Goal: Task Accomplishment & Management: Manage account settings

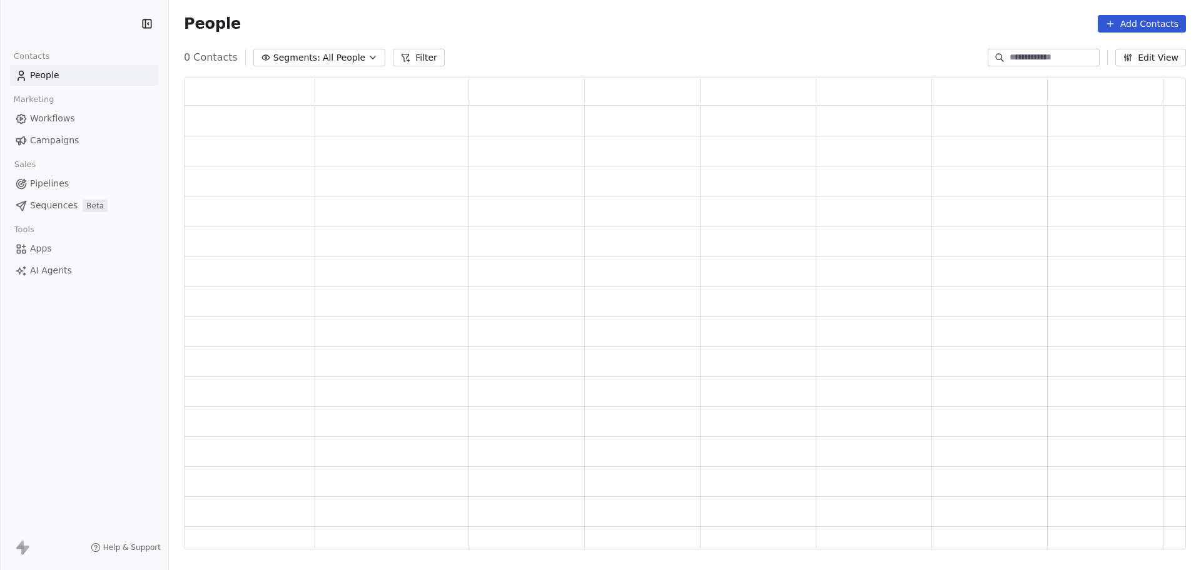
scroll to position [10, 10]
click at [41, 136] on span "Campaigns" at bounding box center [54, 140] width 49 height 13
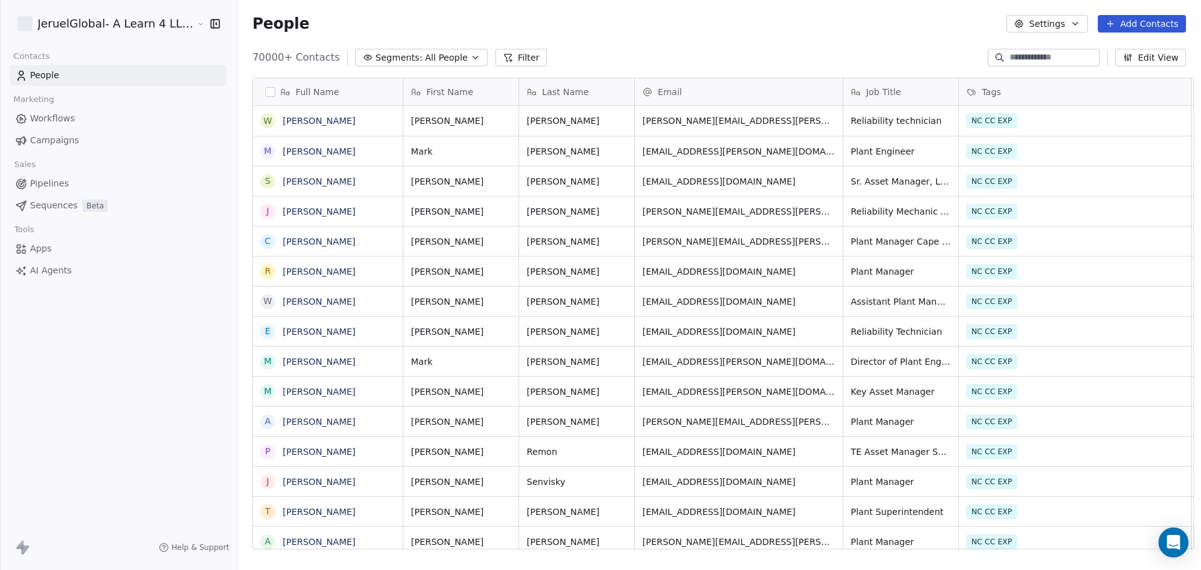
scroll to position [491, 963]
click at [58, 140] on span "Campaigns" at bounding box center [54, 140] width 49 height 13
click at [62, 138] on span "Campaigns" at bounding box center [54, 140] width 49 height 13
click at [33, 139] on span "Campaigns" at bounding box center [54, 140] width 49 height 13
click at [41, 116] on span "Workflows" at bounding box center [52, 118] width 45 height 13
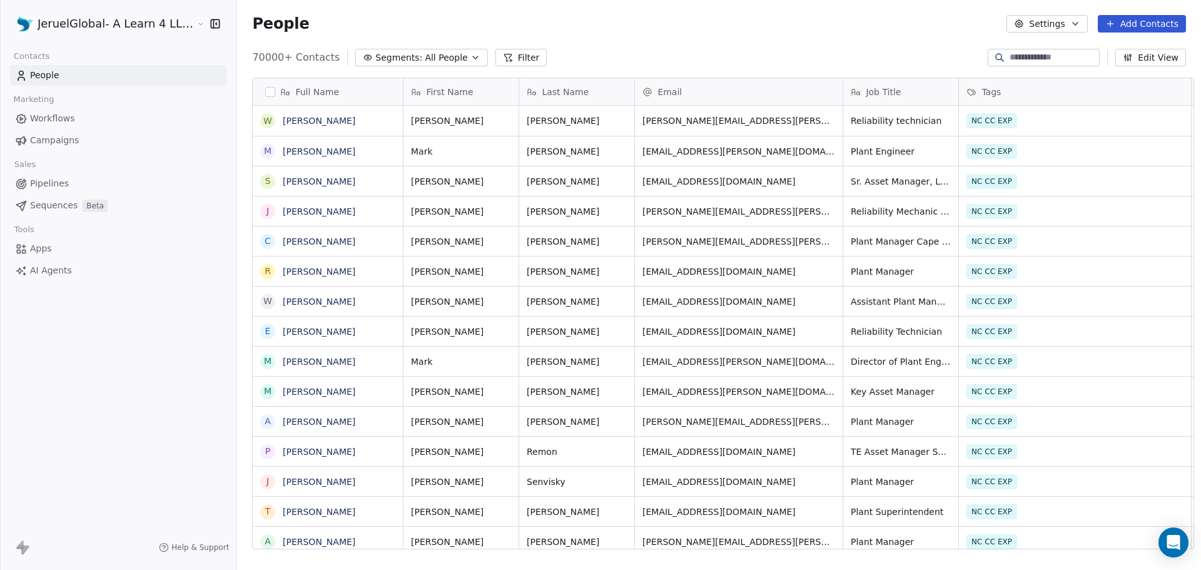
click at [49, 137] on span "Campaigns" at bounding box center [54, 140] width 49 height 13
click at [26, 146] on icon at bounding box center [21, 140] width 13 height 13
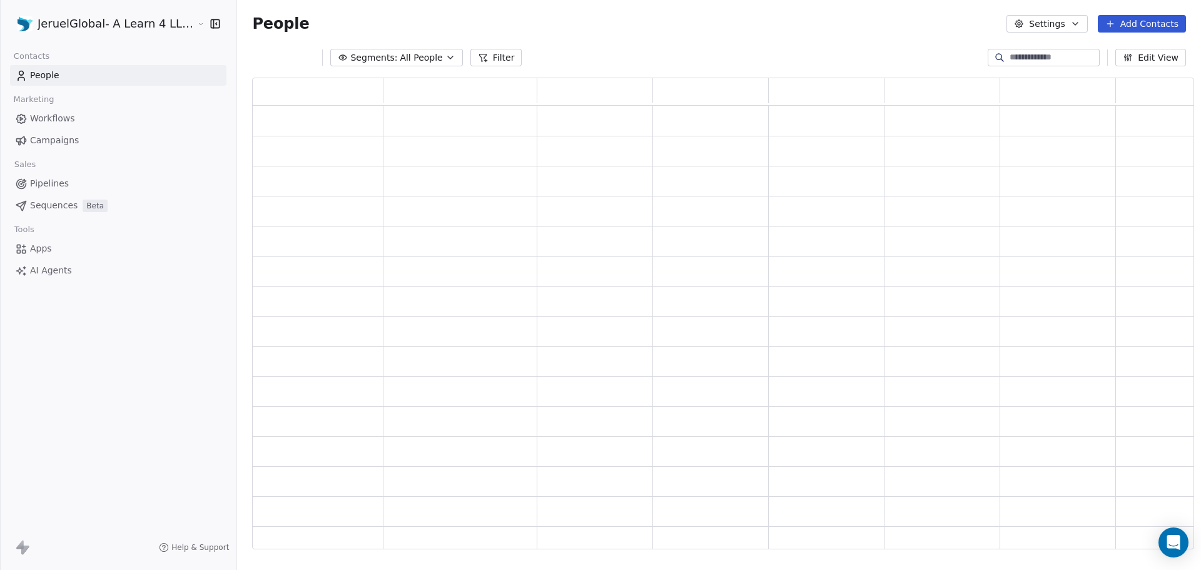
scroll to position [461, 933]
click at [48, 141] on span "Campaigns" at bounding box center [54, 140] width 49 height 13
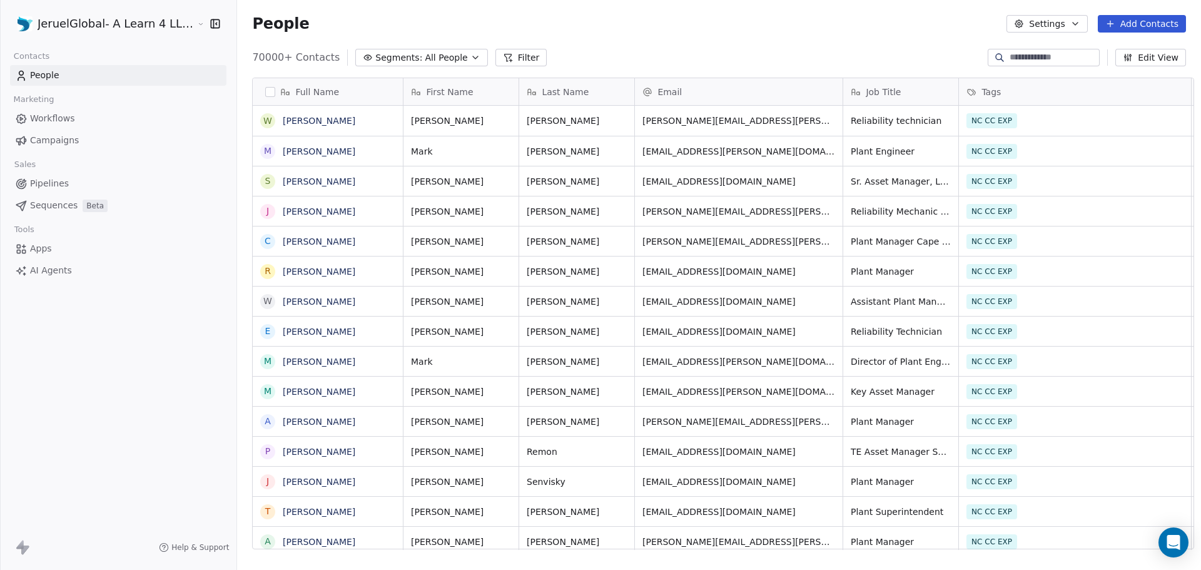
scroll to position [491, 963]
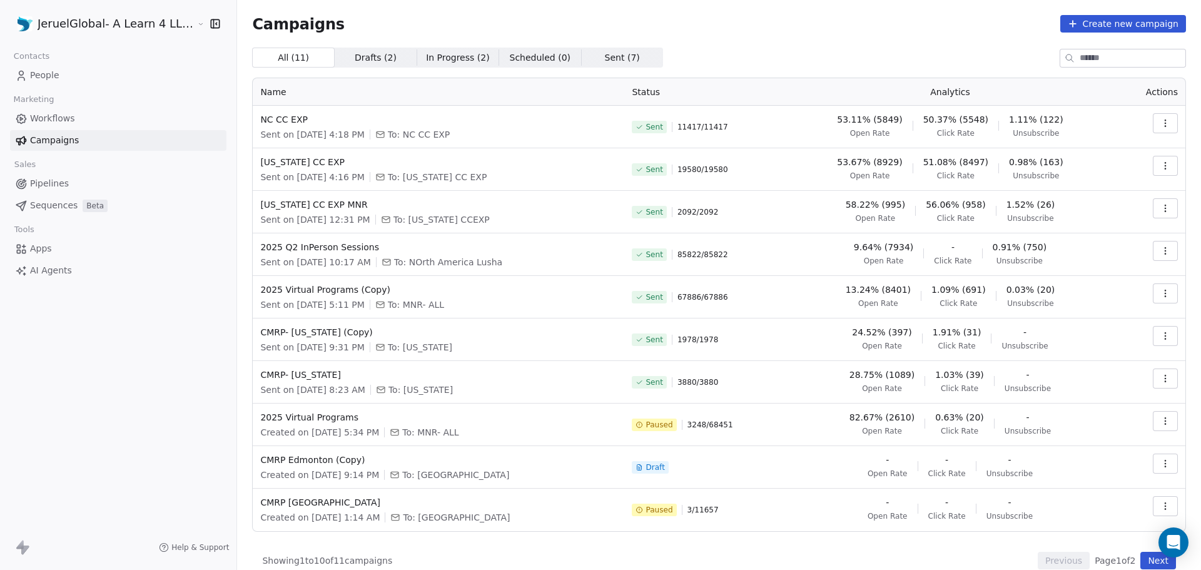
click at [1162, 124] on button "button" at bounding box center [1164, 123] width 25 height 20
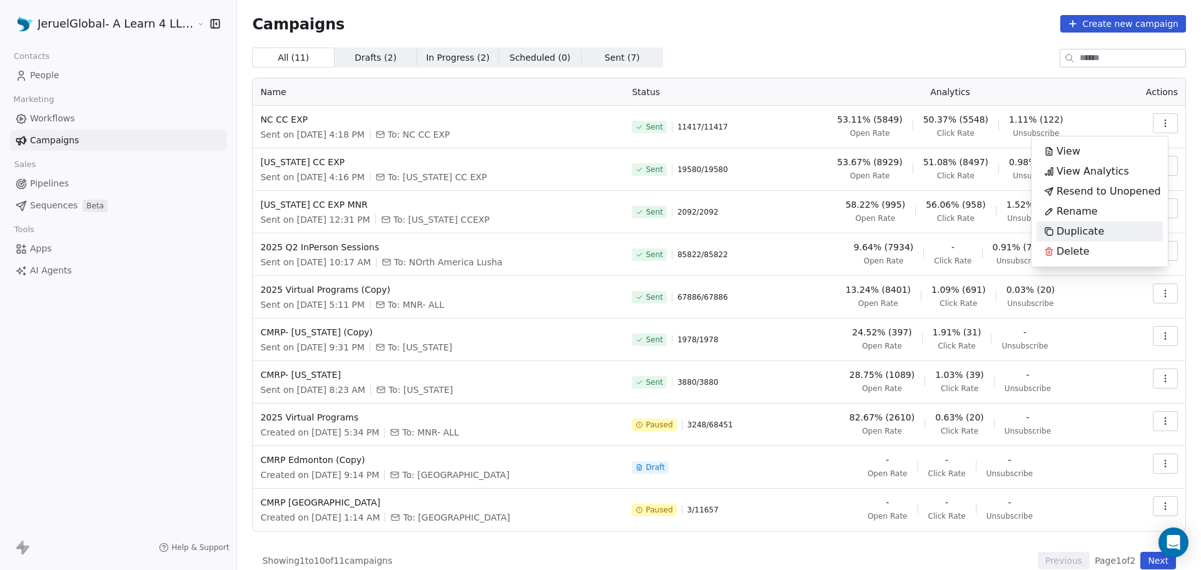
click at [1066, 229] on span "Duplicate" at bounding box center [1080, 231] width 48 height 15
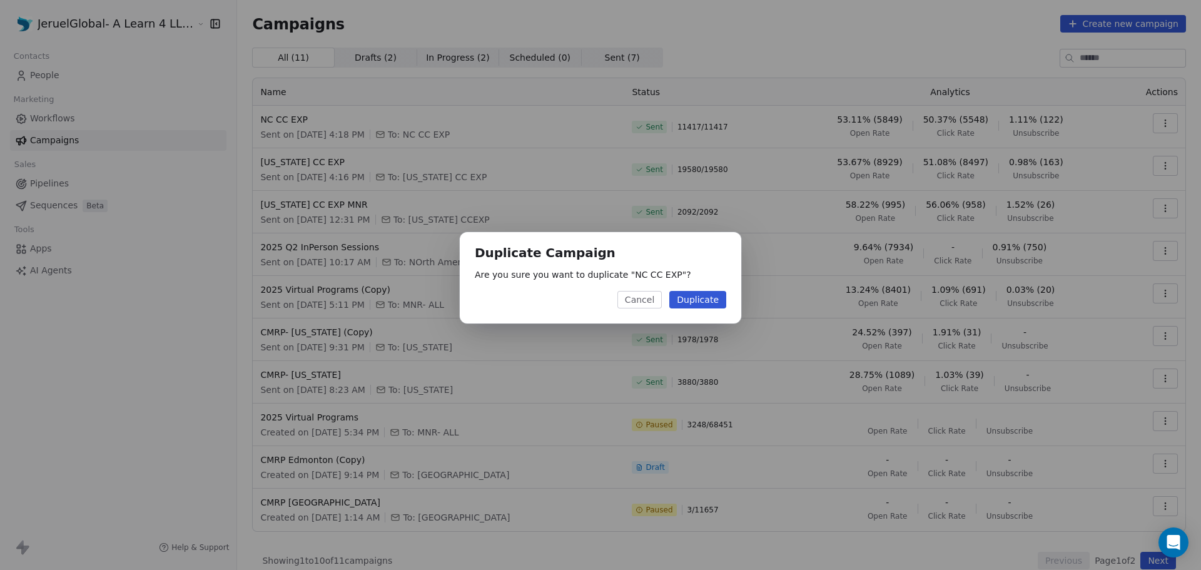
click at [691, 302] on button "Duplicate" at bounding box center [697, 300] width 57 height 18
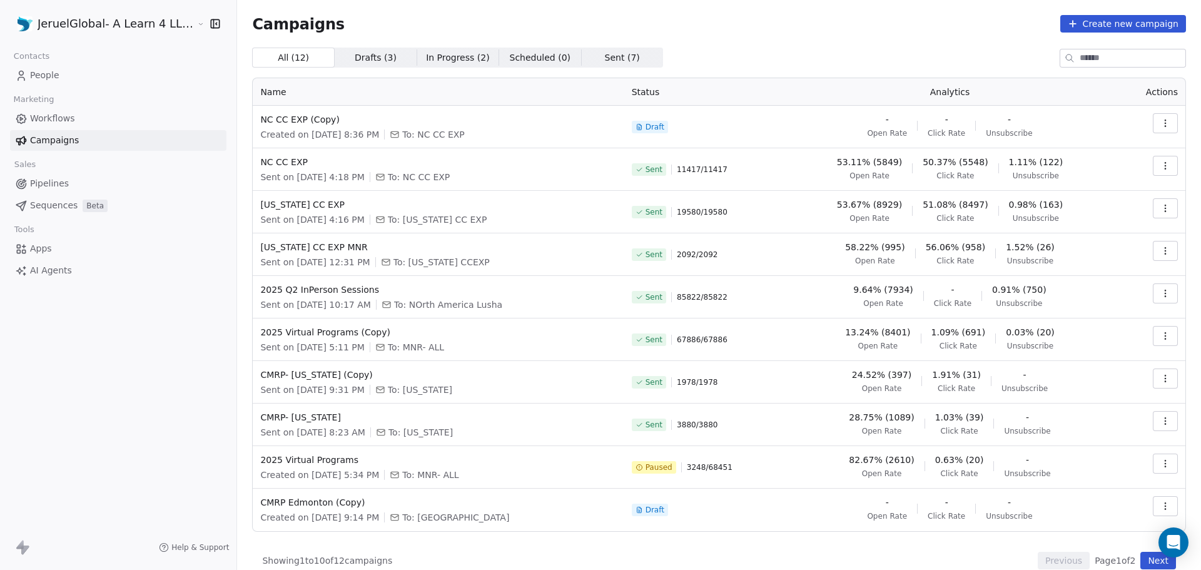
click at [1160, 123] on icon "button" at bounding box center [1165, 123] width 10 height 10
click at [1106, 151] on div "Edit" at bounding box center [1099, 151] width 126 height 20
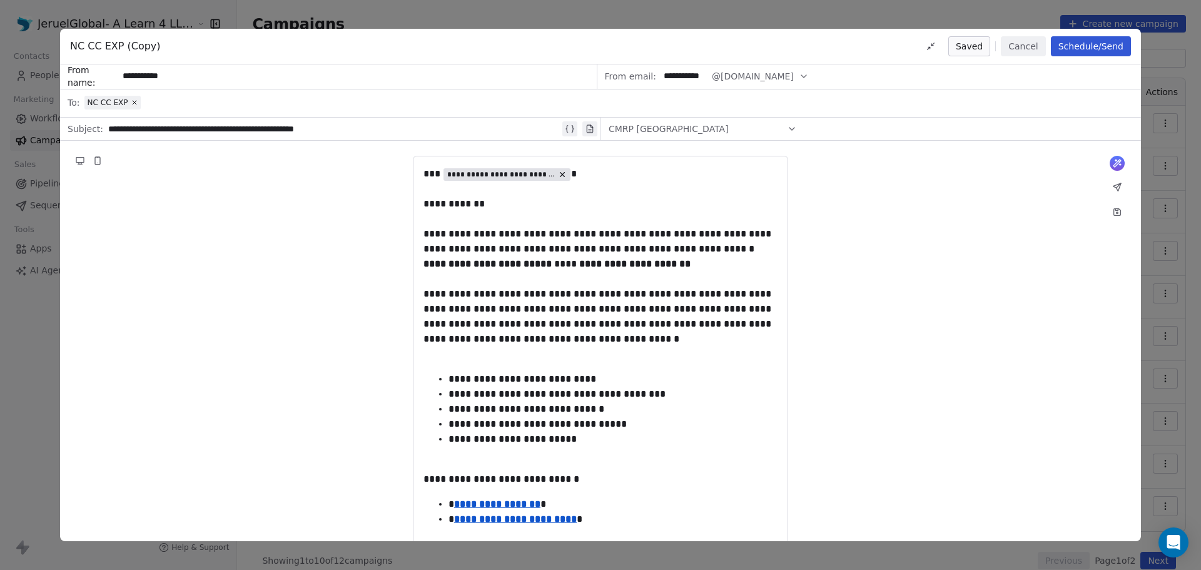
click at [148, 48] on span "NC CC EXP (Copy)" at bounding box center [115, 46] width 91 height 15
click at [750, 132] on div "CMRP NC" at bounding box center [702, 129] width 188 height 20
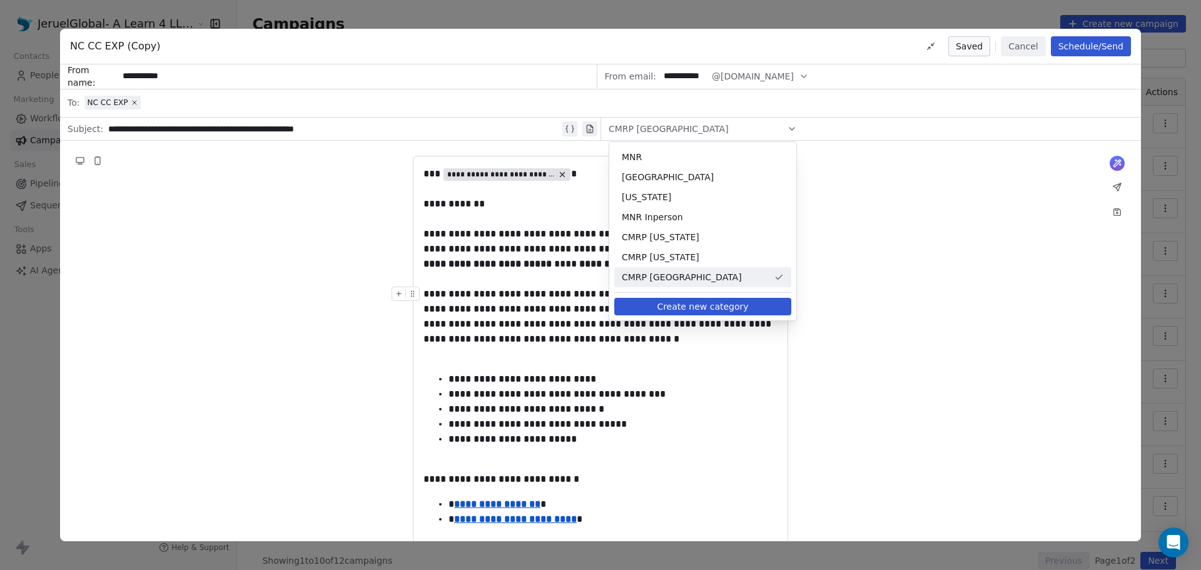
click at [736, 281] on span "CMRP NC" at bounding box center [695, 277] width 147 height 13
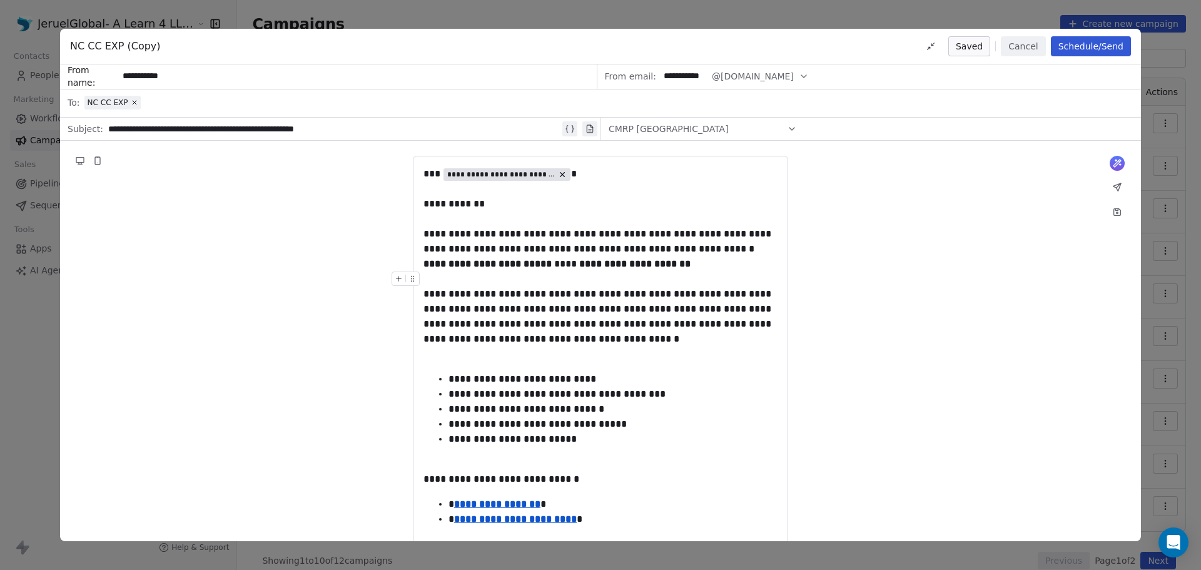
click at [955, 246] on div "**********" at bounding box center [600, 508] width 1081 height 734
click at [1023, 49] on button "Cancel" at bounding box center [1023, 46] width 44 height 20
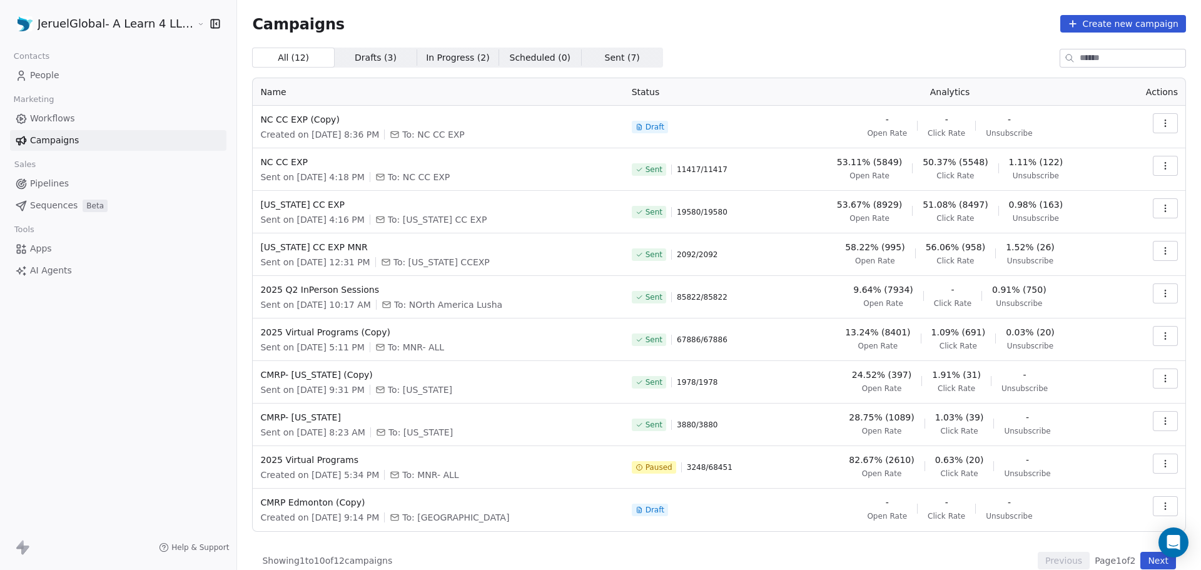
click at [1160, 124] on icon "button" at bounding box center [1165, 123] width 10 height 10
click at [1088, 170] on span "Rename" at bounding box center [1076, 171] width 41 height 15
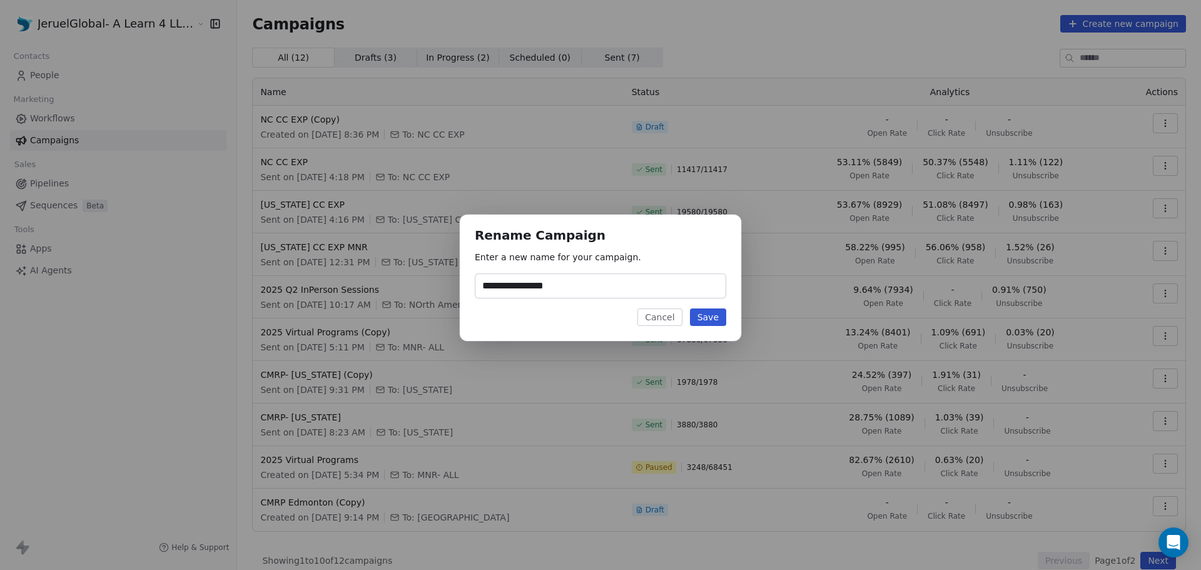
click at [535, 286] on input "**********" at bounding box center [600, 286] width 250 height 24
drag, startPoint x: 535, startPoint y: 286, endPoint x: 617, endPoint y: 283, distance: 82.0
click at [617, 283] on input "**********" at bounding box center [600, 286] width 250 height 24
type input "**********"
click at [730, 315] on div "**********" at bounding box center [600, 277] width 281 height 126
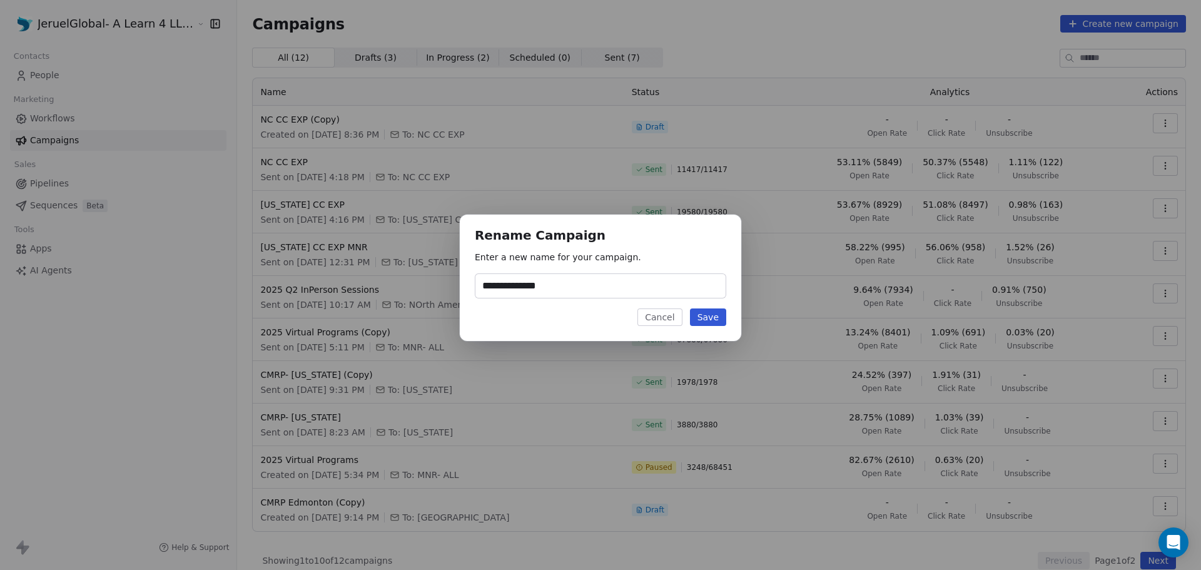
click at [710, 316] on button "Save" at bounding box center [708, 317] width 36 height 18
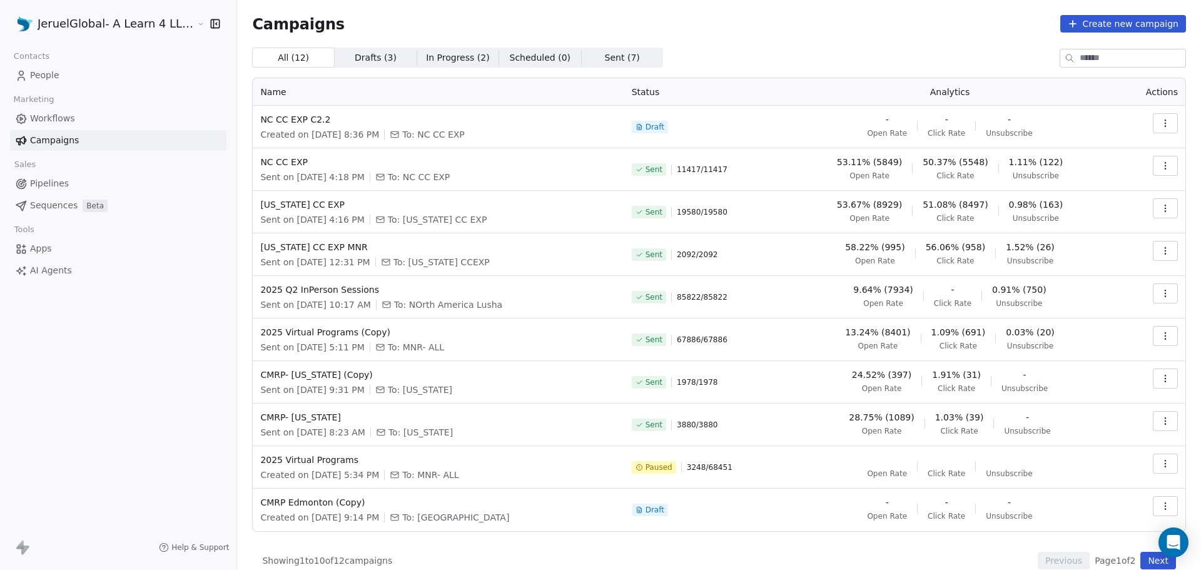
click at [1160, 128] on icon "button" at bounding box center [1165, 123] width 10 height 10
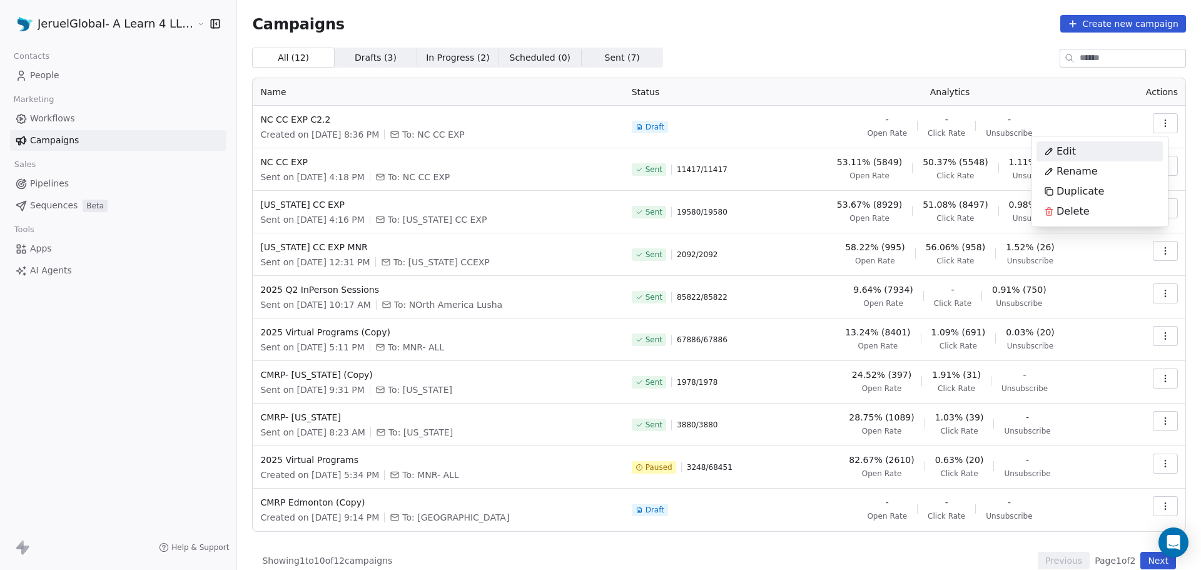
click at [1123, 148] on div "Edit" at bounding box center [1099, 151] width 126 height 20
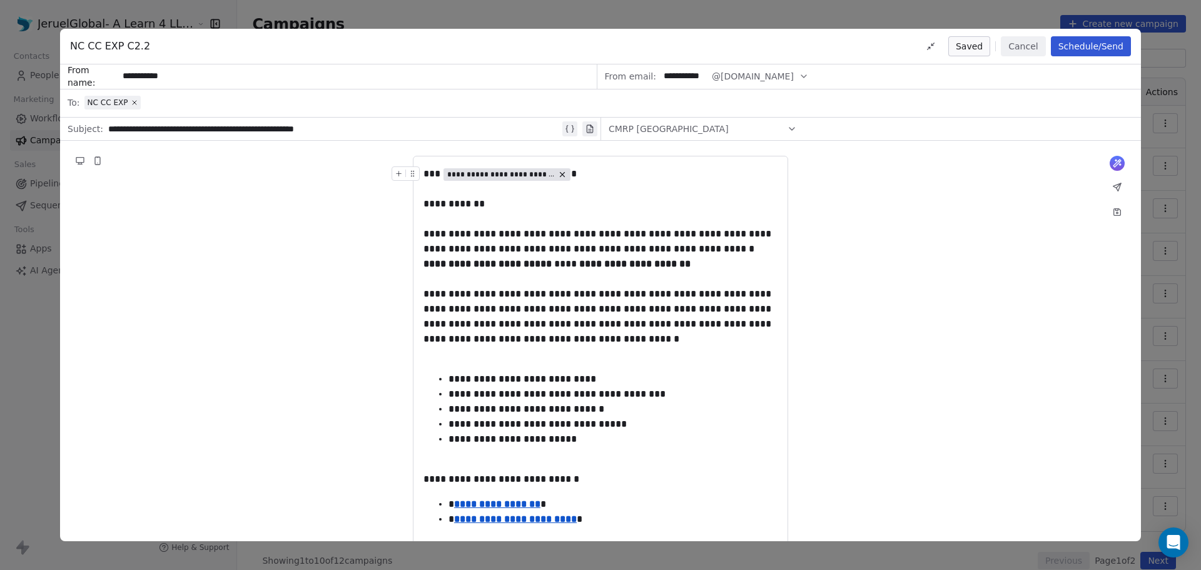
click at [1104, 47] on button "Schedule/Send" at bounding box center [1091, 46] width 80 height 20
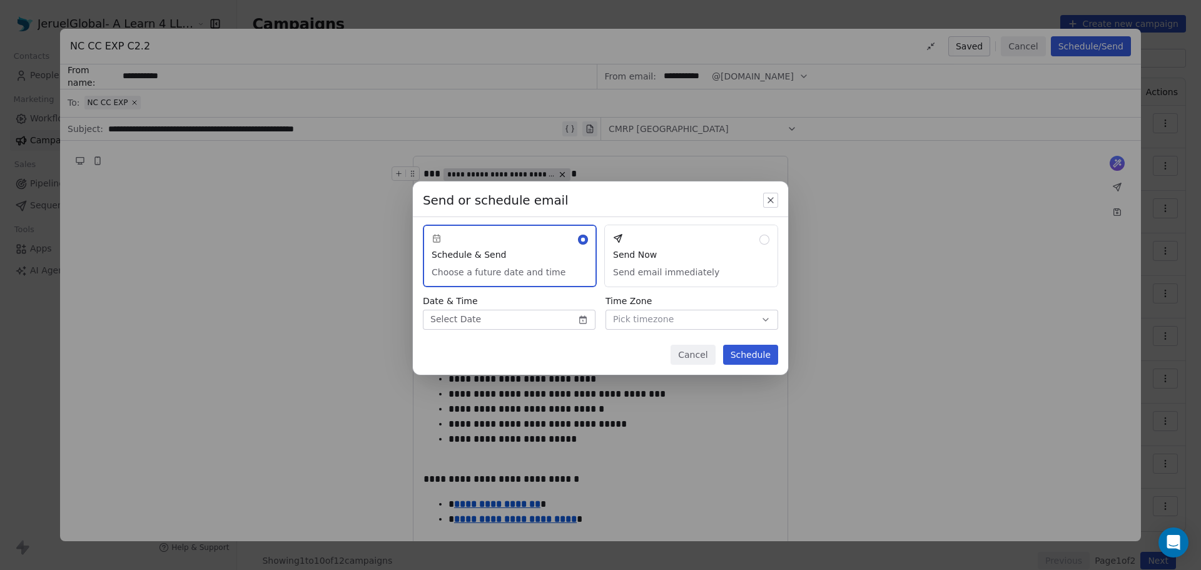
click at [673, 256] on button "Send Now Send email immediately" at bounding box center [691, 255] width 174 height 63
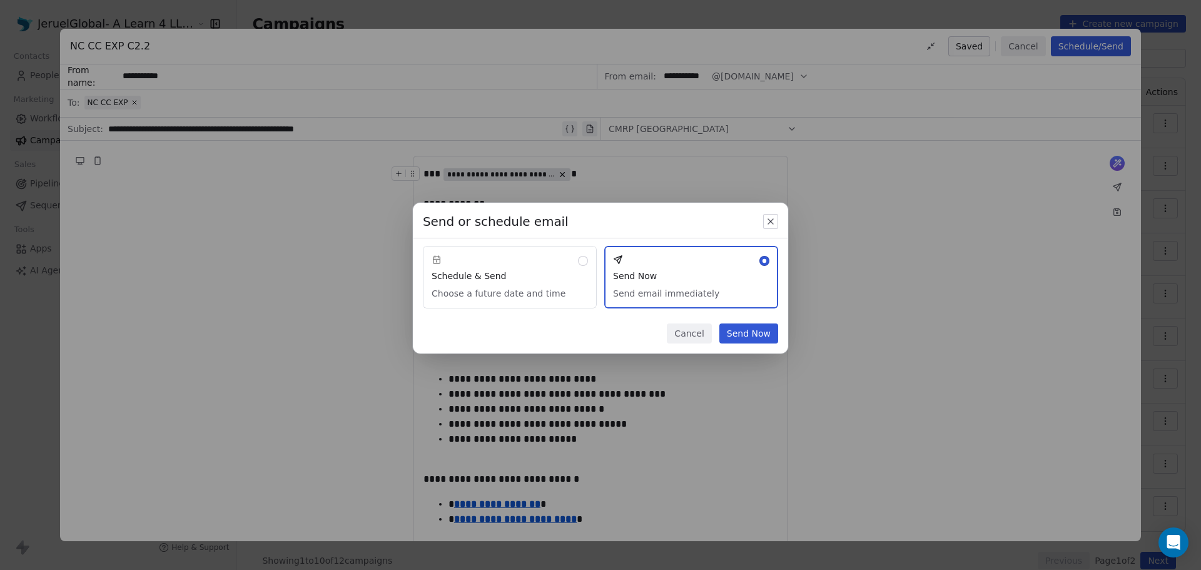
click at [755, 336] on button "Send Now" at bounding box center [748, 333] width 59 height 20
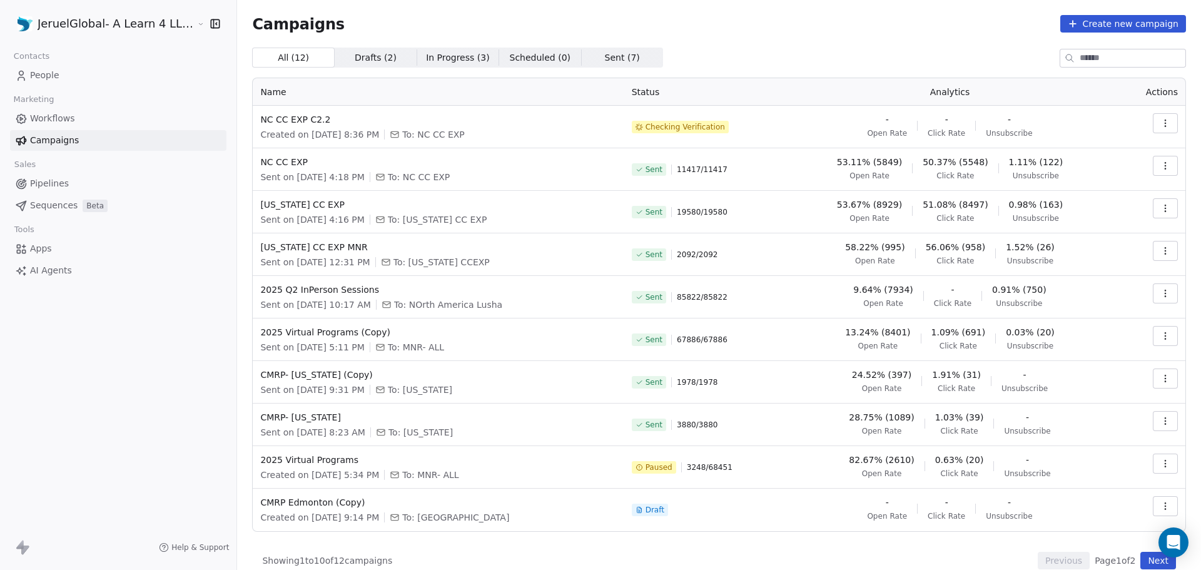
click at [1164, 209] on button "button" at bounding box center [1164, 208] width 25 height 20
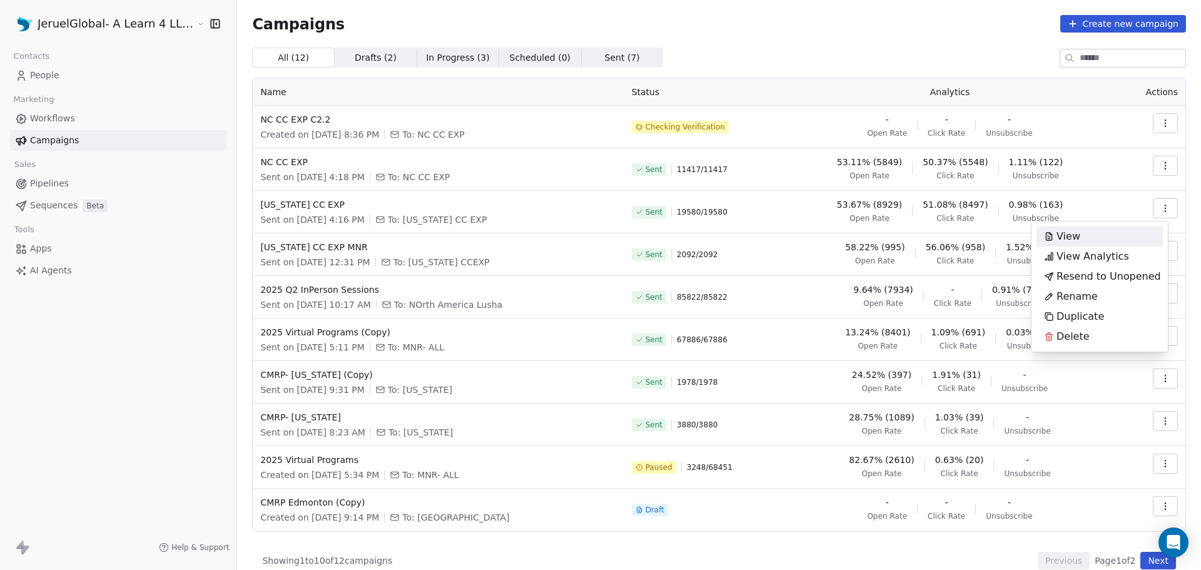
click at [727, 55] on html "JeruelGlobal- A Learn 4 LLC Company Contacts People Marketing Workflows Campaig…" at bounding box center [600, 285] width 1201 height 570
